Goal: Book appointment/travel/reservation

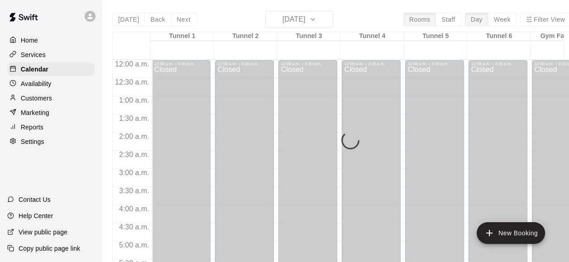
scroll to position [339, 0]
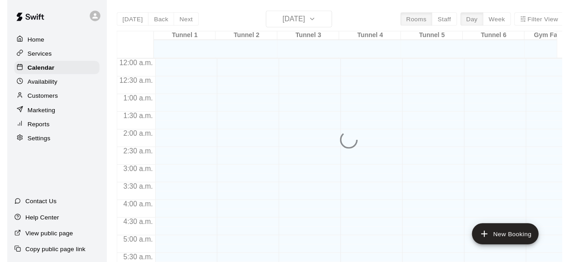
scroll to position [622, 0]
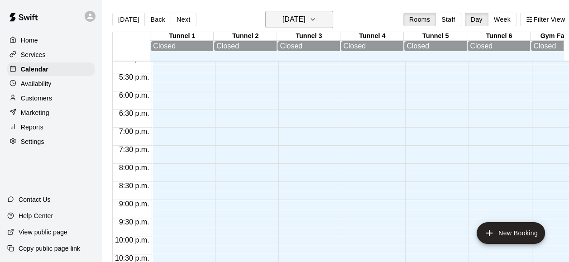
click at [322, 18] on button "[DATE]" at bounding box center [299, 19] width 68 height 17
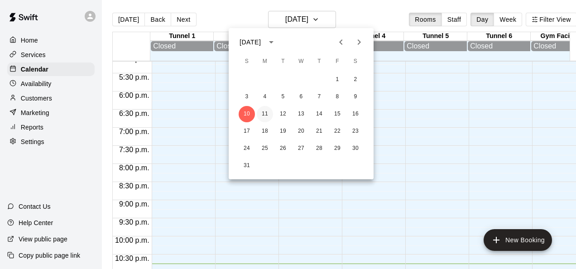
click at [263, 115] on button "11" at bounding box center [265, 114] width 16 height 16
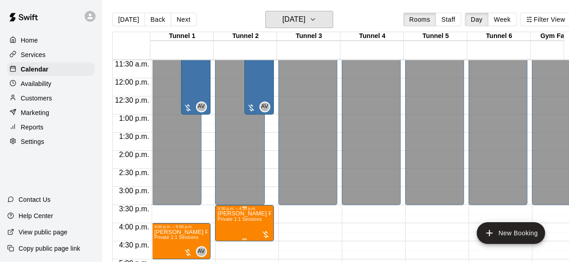
scroll to position [441, 0]
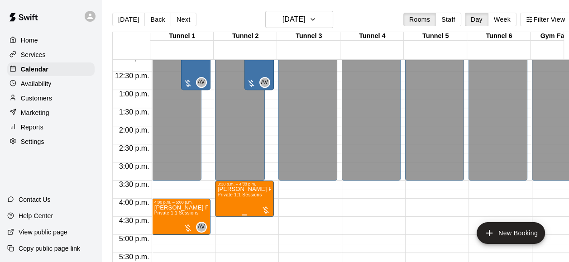
click at [249, 195] on span "Private 1:1 Sessions" at bounding box center [240, 194] width 44 height 5
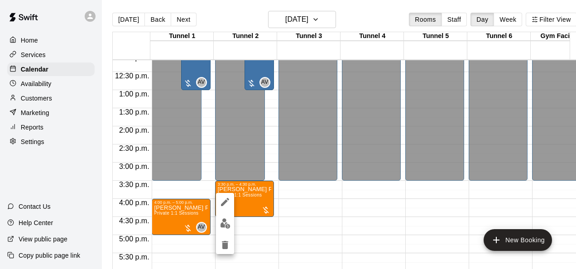
click at [297, 201] on div at bounding box center [288, 134] width 576 height 269
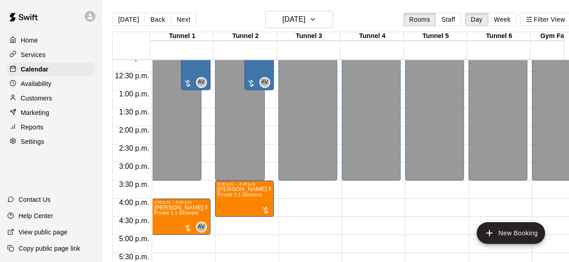
click at [373, 5] on main "[DATE] Back [DATE][DATE] Rooms Staff Day Week Filter View Tunnel 1 11 [GEOGRAPH…" at bounding box center [341, 138] width 479 height 276
